Goal: Information Seeking & Learning: Learn about a topic

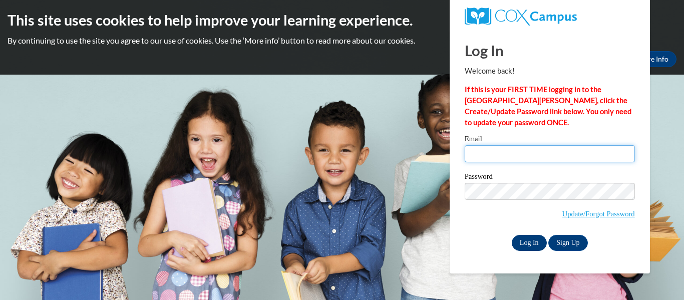
type input "breegayle20@gmail.com"
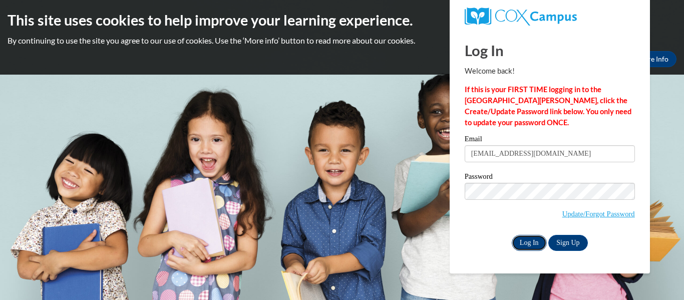
click at [534, 241] on input "Log In" at bounding box center [529, 243] width 35 height 16
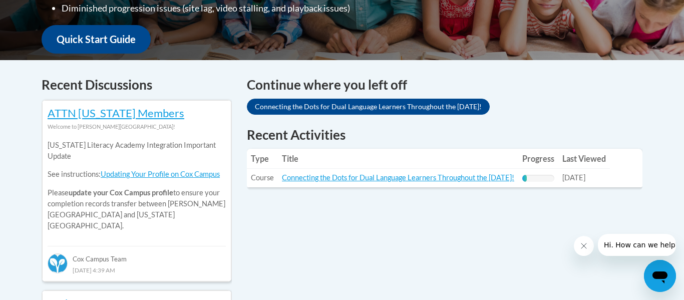
scroll to position [367, 0]
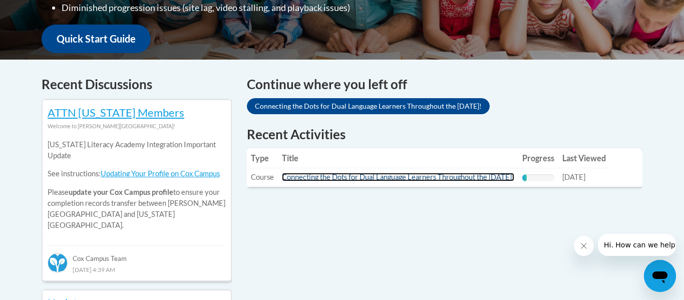
click at [373, 179] on link "Connecting the Dots for Dual Language Learners Throughout the [DATE]!" at bounding box center [398, 177] width 233 height 9
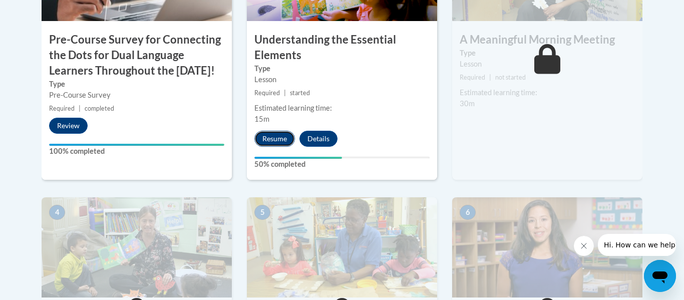
click at [287, 136] on button "Resume" at bounding box center [275, 139] width 41 height 16
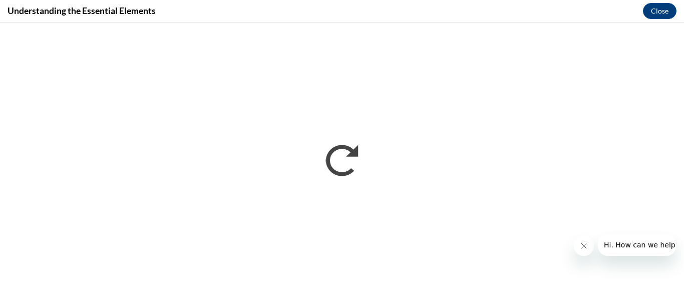
click at [585, 252] on button "Close message from company" at bounding box center [584, 246] width 20 height 20
